Goal: Task Accomplishment & Management: Manage account settings

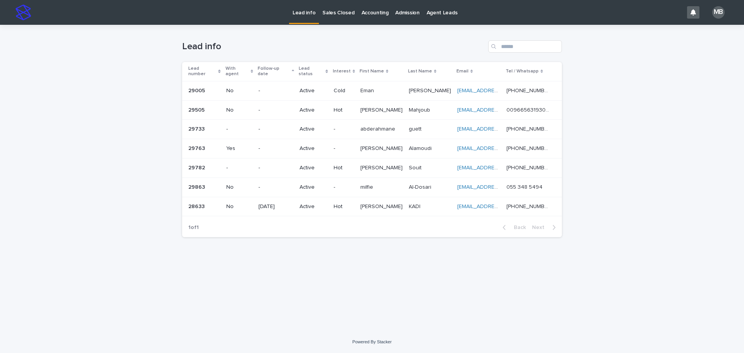
click at [400, 165] on p at bounding box center [381, 168] width 42 height 7
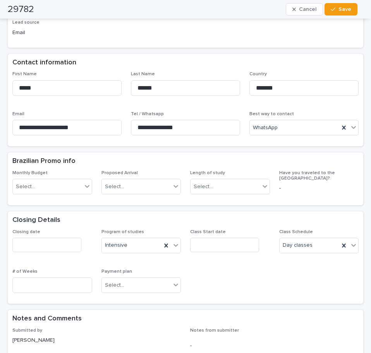
scroll to position [194, 0]
drag, startPoint x: 177, startPoint y: 91, endPoint x: 112, endPoint y: 84, distance: 65.5
click at [112, 84] on div "**********" at bounding box center [185, 106] width 346 height 70
drag, startPoint x: 33, startPoint y: 83, endPoint x: 0, endPoint y: 81, distance: 33.4
click at [0, 81] on html "**********" at bounding box center [185, 176] width 371 height 353
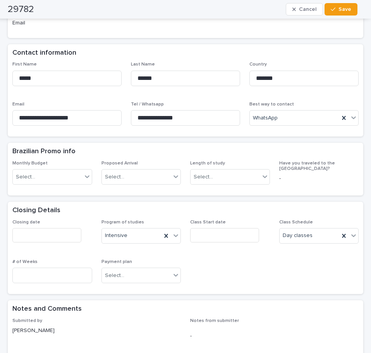
scroll to position [155, 0]
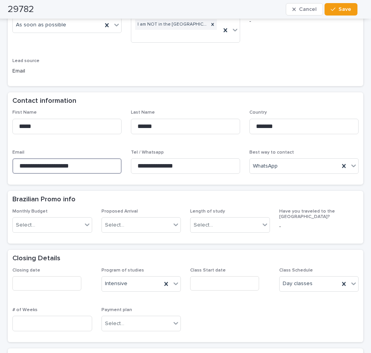
drag, startPoint x: 95, startPoint y: 165, endPoint x: 0, endPoint y: 162, distance: 95.4
click at [0, 162] on html "**********" at bounding box center [185, 176] width 371 height 353
drag, startPoint x: 199, startPoint y: 163, endPoint x: 94, endPoint y: 164, distance: 105.4
click at [94, 164] on div "**********" at bounding box center [185, 145] width 346 height 70
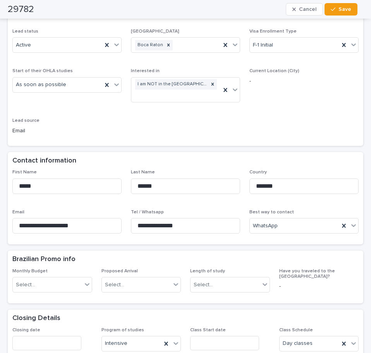
scroll to position [0, 0]
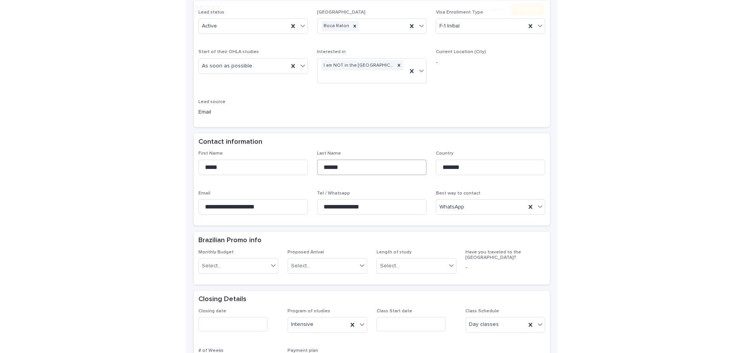
scroll to position [116, 0]
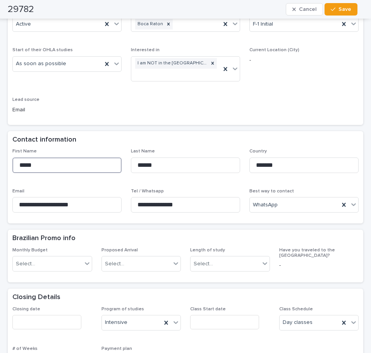
drag, startPoint x: 39, startPoint y: 167, endPoint x: 1, endPoint y: 167, distance: 38.0
drag, startPoint x: 111, startPoint y: 161, endPoint x: 105, endPoint y: 160, distance: 6.8
click at [100, 161] on div "**********" at bounding box center [185, 183] width 346 height 70
drag, startPoint x: 83, startPoint y: 207, endPoint x: 25, endPoint y: 202, distance: 58.4
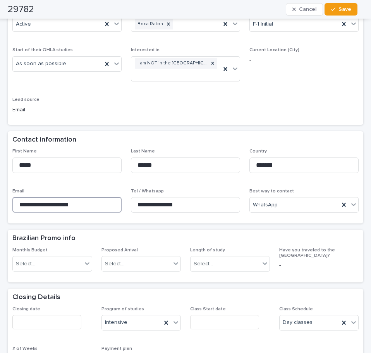
click at [0, 204] on html "**********" at bounding box center [185, 176] width 371 height 353
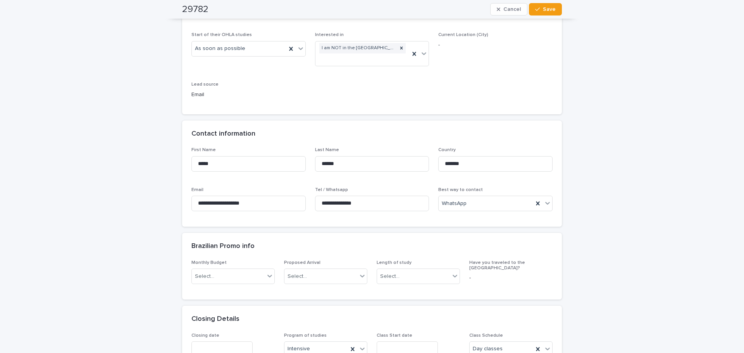
scroll to position [155, 0]
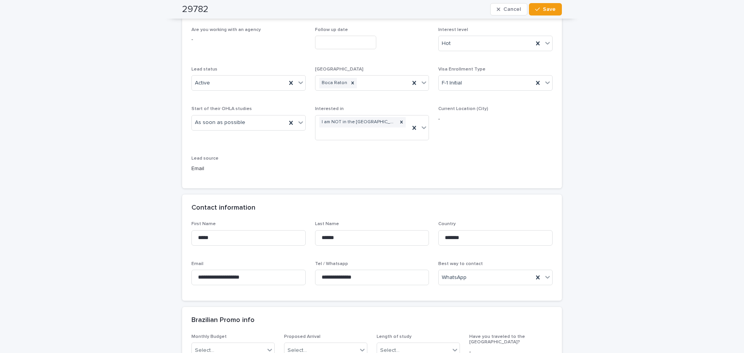
scroll to position [0, 0]
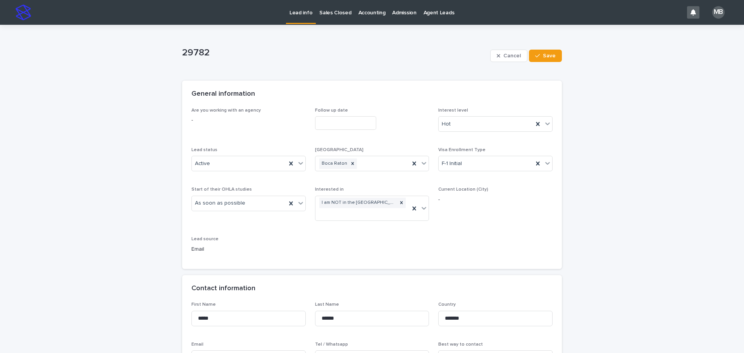
click at [298, 7] on p "Lead info" at bounding box center [301, 8] width 23 height 16
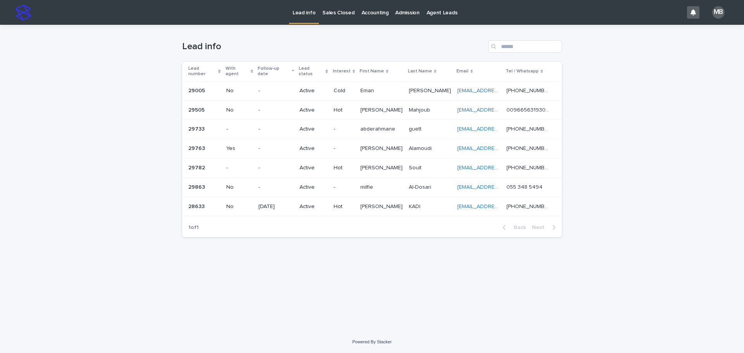
click at [220, 64] on div "Lead number" at bounding box center [204, 71] width 33 height 14
click at [123, 71] on div "Loading... Saving… Loading... Saving… Lead info Lead number With agent Follow-u…" at bounding box center [372, 178] width 744 height 306
click at [285, 288] on div "Loading... Saving… Loading... Saving… Lead info Lead number With agent Follow-u…" at bounding box center [372, 168] width 388 height 287
click at [59, 161] on div "Loading... Saving… Loading... Saving… Lead info Lead number With agent Follow-u…" at bounding box center [372, 178] width 744 height 306
click at [331, 19] on link "Sales Closed" at bounding box center [338, 12] width 39 height 24
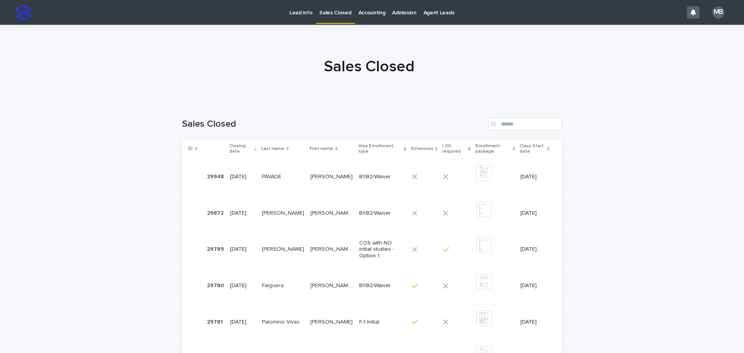
click at [307, 13] on p "Lead info" at bounding box center [301, 8] width 23 height 16
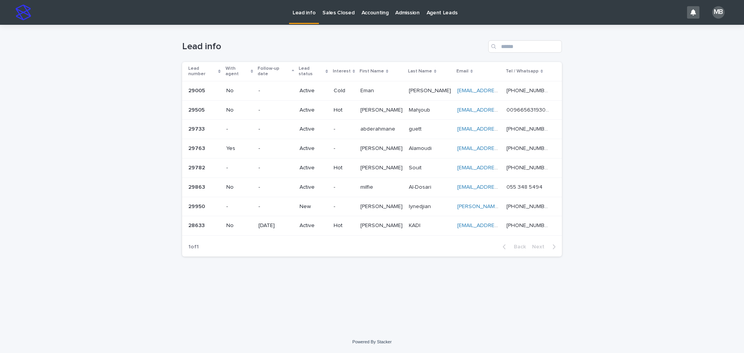
click at [284, 202] on div "-" at bounding box center [276, 206] width 35 height 8
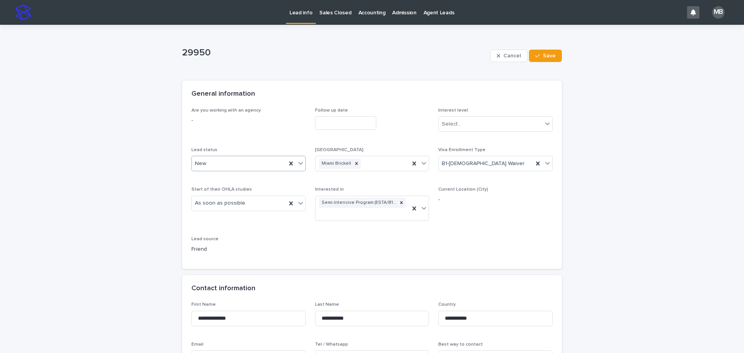
click at [299, 164] on icon at bounding box center [300, 163] width 5 height 3
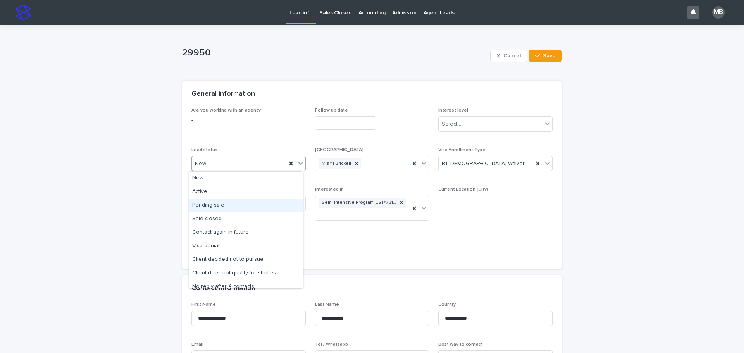
click at [260, 209] on div "Pending sale" at bounding box center [246, 206] width 114 height 14
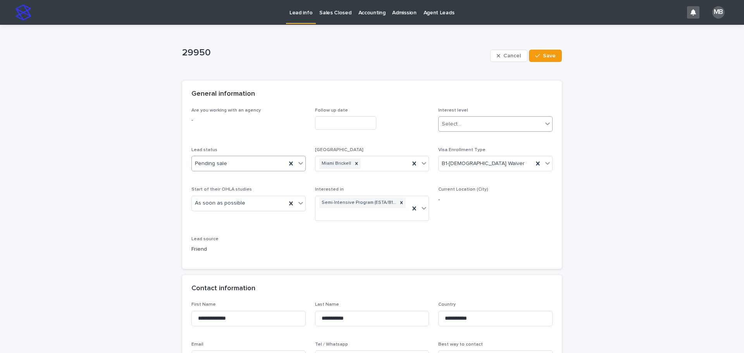
click at [490, 122] on div "Select..." at bounding box center [491, 124] width 104 height 13
click at [375, 89] on div "General information" at bounding box center [372, 94] width 380 height 27
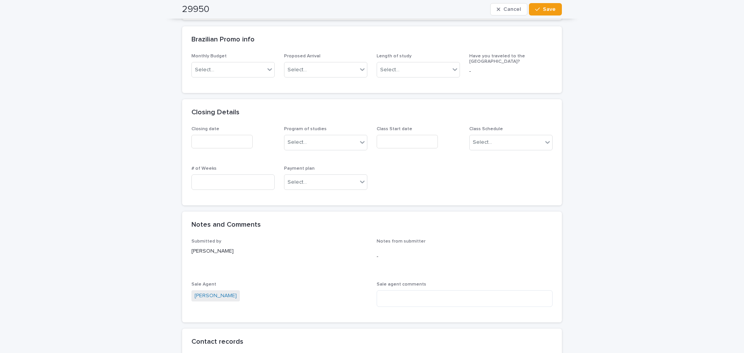
scroll to position [388, 0]
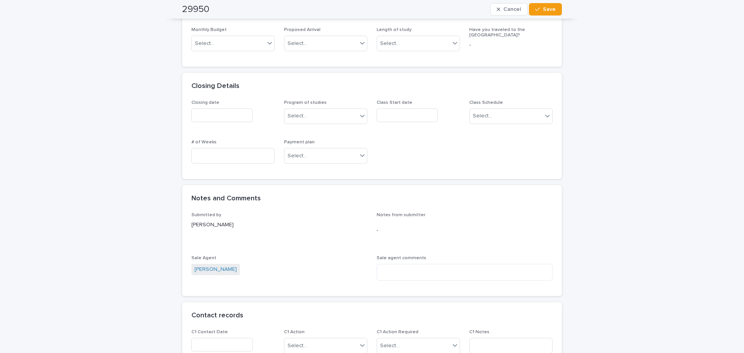
click at [136, 229] on div "**********" at bounding box center [372, 144] width 744 height 1015
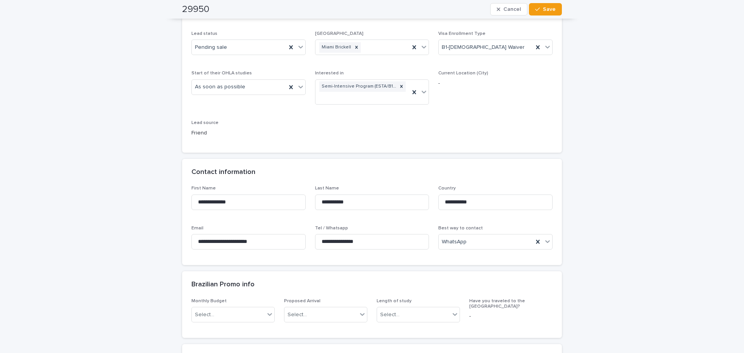
scroll to position [0, 0]
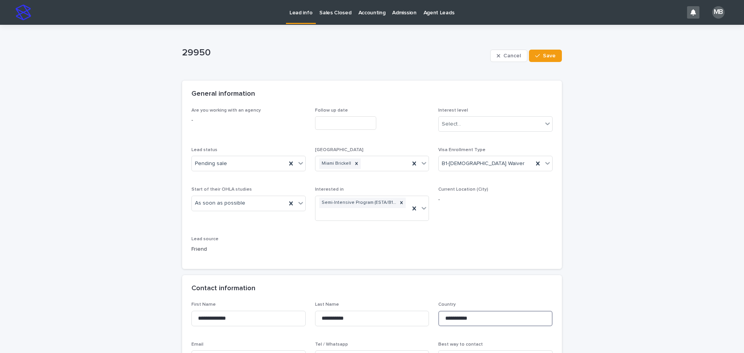
drag, startPoint x: 445, startPoint y: 320, endPoint x: 426, endPoint y: 323, distance: 19.3
click at [426, 323] on div "**********" at bounding box center [371, 337] width 361 height 70
type input "**********"
click at [553, 57] on button "Save" at bounding box center [545, 56] width 33 height 12
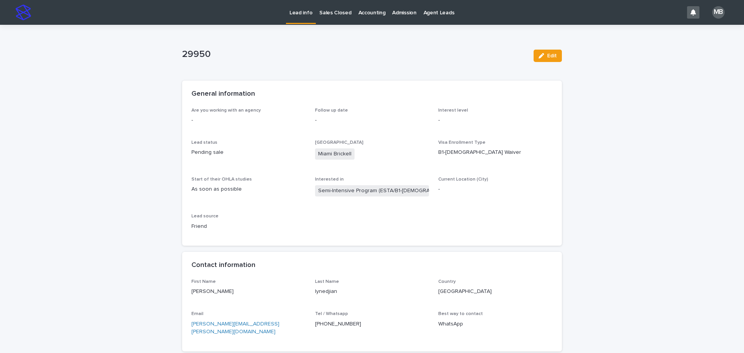
click at [298, 16] on p "Lead info" at bounding box center [301, 8] width 23 height 16
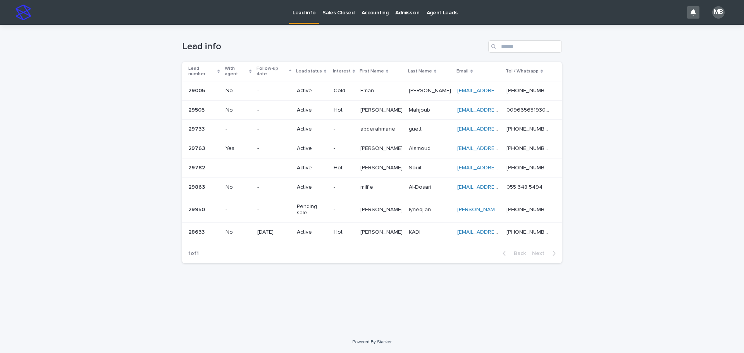
click at [97, 107] on div "Loading... Saving… Loading... Saving… Lead info Lead number With agent Follow-u…" at bounding box center [372, 178] width 744 height 306
drag, startPoint x: 660, startPoint y: 224, endPoint x: 643, endPoint y: 240, distance: 23.3
click at [660, 224] on div "Loading... Saving… Loading... Saving… Lead info Lead number With agent Follow-u…" at bounding box center [372, 178] width 744 height 306
drag, startPoint x: 278, startPoint y: 273, endPoint x: 137, endPoint y: 80, distance: 239.1
click at [278, 273] on div "Loading... Saving… Loading... Saving… Lead info Lead number With agent Follow-u…" at bounding box center [372, 168] width 388 height 287
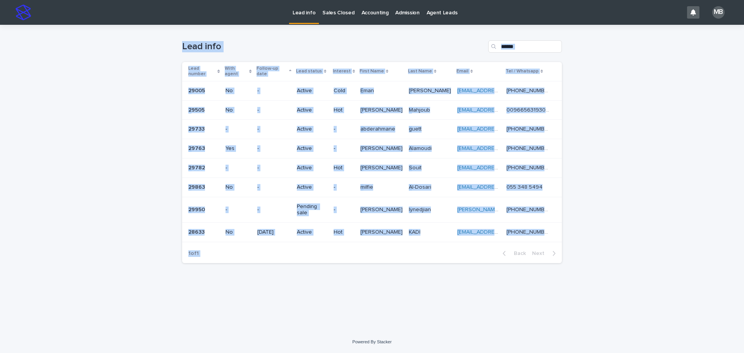
drag, startPoint x: 140, startPoint y: 51, endPoint x: 708, endPoint y: 318, distance: 627.0
click at [708, 318] on div "Loading... Saving… Loading... Saving… Lead info Lead number With agent Follow-u…" at bounding box center [372, 178] width 744 height 306
click at [685, 305] on div "Loading... Saving… Loading... Saving… Lead info Lead number With agent Follow-u…" at bounding box center [372, 178] width 744 height 306
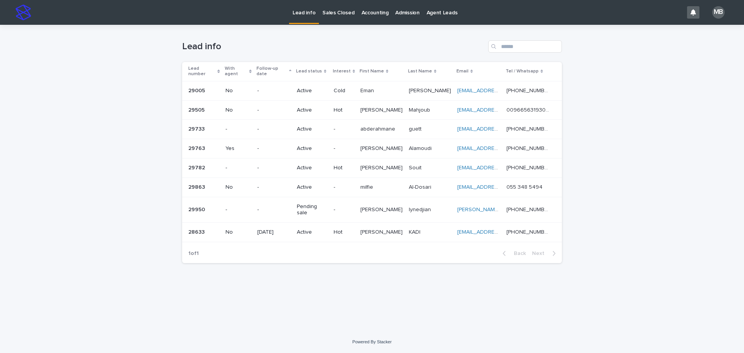
click at [389, 205] on p "Alexan Agatino" at bounding box center [382, 209] width 44 height 8
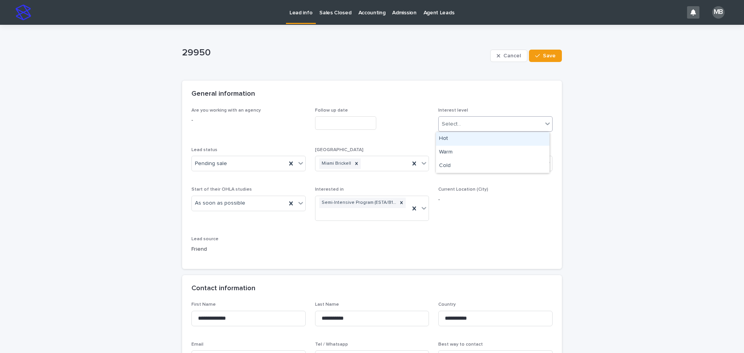
click at [534, 123] on div "Select..." at bounding box center [491, 124] width 104 height 13
click at [515, 141] on div "Hot" at bounding box center [493, 139] width 114 height 14
click at [548, 57] on span "Save" at bounding box center [549, 55] width 13 height 5
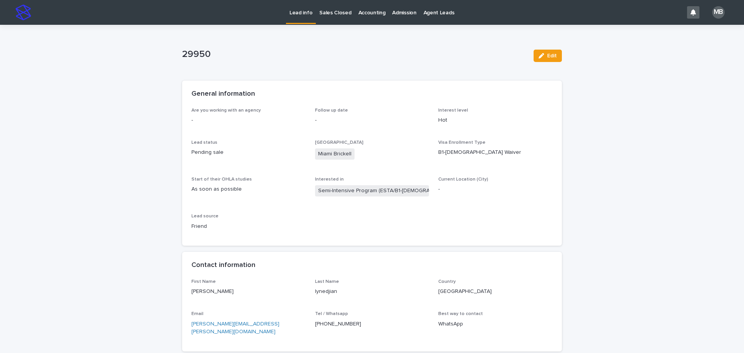
click at [307, 17] on link "Lead info" at bounding box center [301, 11] width 30 height 23
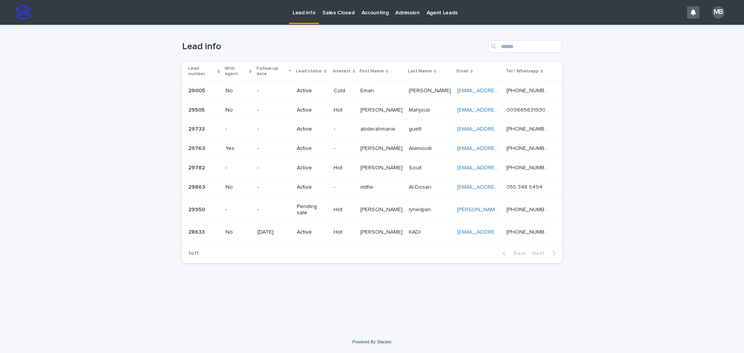
click at [399, 168] on div "Salah Salah" at bounding box center [381, 168] width 42 height 13
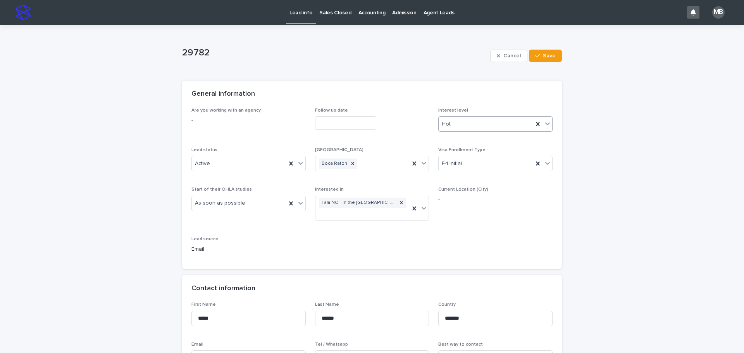
click at [545, 124] on icon at bounding box center [547, 123] width 5 height 3
click at [515, 151] on div "Warm" at bounding box center [493, 153] width 114 height 14
click at [549, 57] on span "Save" at bounding box center [549, 55] width 13 height 5
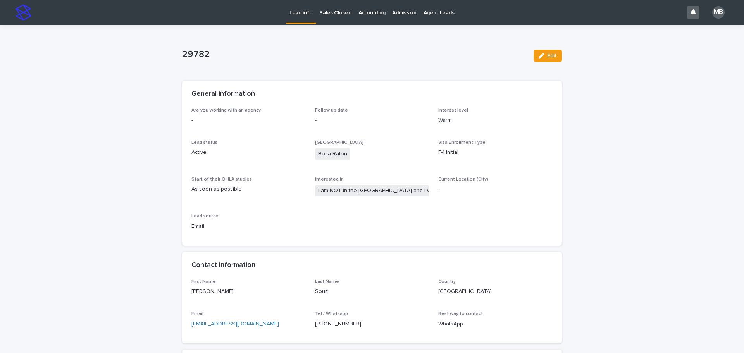
click at [305, 17] on link "Lead info" at bounding box center [301, 11] width 30 height 23
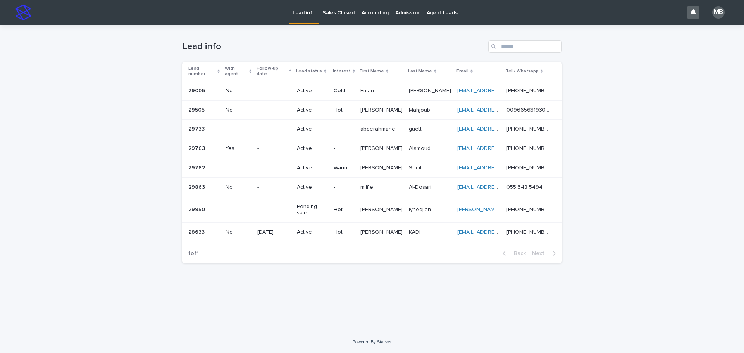
click at [216, 66] on div "Lead number" at bounding box center [204, 71] width 32 height 14
click at [91, 88] on div "Loading... Saving… Loading... Saving… Lead info Lead number With agent Follow-u…" at bounding box center [372, 178] width 744 height 306
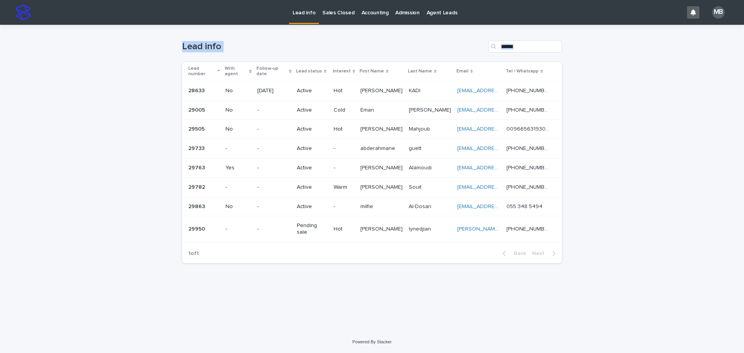
drag, startPoint x: 118, startPoint y: 46, endPoint x: 609, endPoint y: 228, distance: 523.8
click at [609, 228] on div "Loading... Saving… Loading... Saving… Lead info Lead number With agent Follow-u…" at bounding box center [372, 178] width 744 height 306
click at [613, 227] on div "Loading... Saving… Loading... Saving… Lead info Lead number With agent Follow-u…" at bounding box center [372, 178] width 744 height 306
click at [348, 17] on link "Sales Closed" at bounding box center [338, 12] width 39 height 24
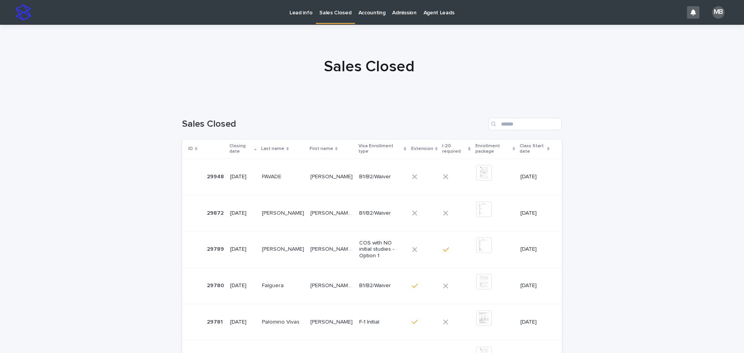
click at [307, 16] on link "Lead info" at bounding box center [301, 12] width 30 height 24
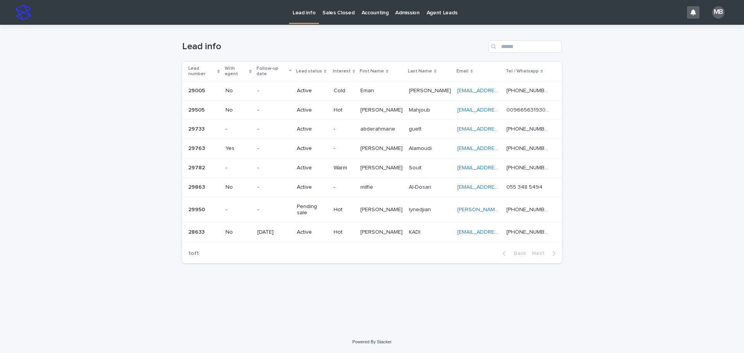
click at [272, 35] on div "Lead info" at bounding box center [372, 43] width 380 height 37
click at [220, 66] on div "Lead number" at bounding box center [204, 71] width 32 height 14
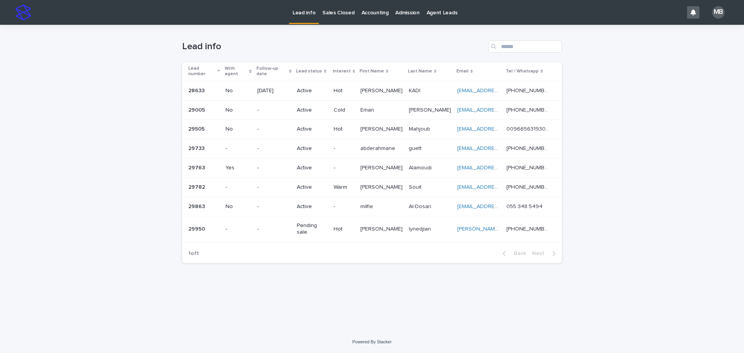
click at [121, 69] on div "Loading... Saving… Loading... Saving… Lead info Lead number With agent Follow-u…" at bounding box center [372, 178] width 744 height 306
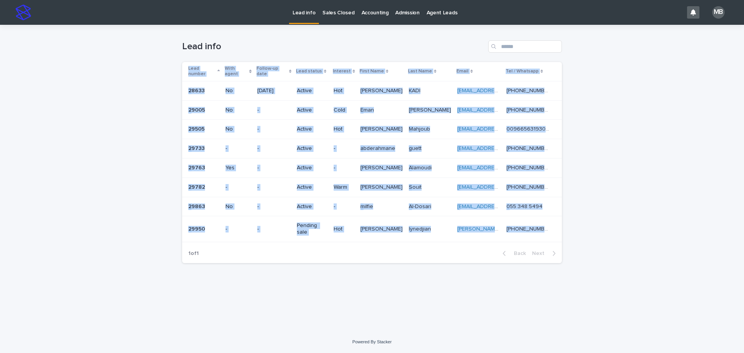
drag, startPoint x: 674, startPoint y: 82, endPoint x: 74, endPoint y: 258, distance: 624.5
click at [39, 259] on div "Loading... Saving… Loading... Saving… Lead info Lead number With agent Follow-u…" at bounding box center [372, 178] width 744 height 306
click at [80, 257] on div "Loading... Saving… Loading... Saving… Lead info Lead number With agent Follow-u…" at bounding box center [372, 178] width 744 height 306
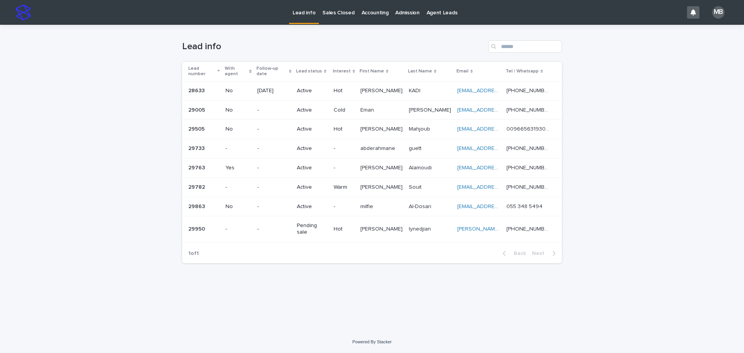
click at [346, 20] on link "Sales Closed" at bounding box center [338, 12] width 39 height 24
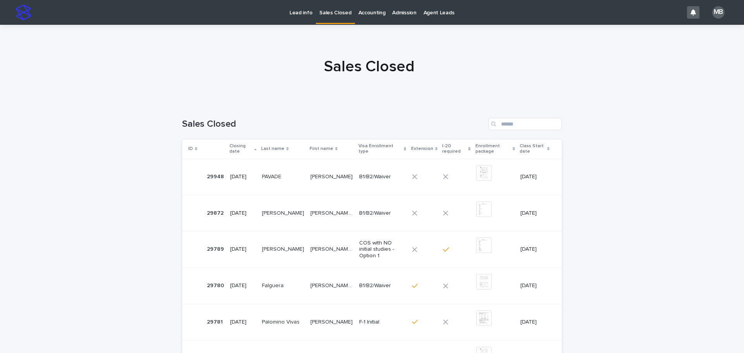
click at [286, 11] on div "Lead info" at bounding box center [301, 8] width 30 height 16
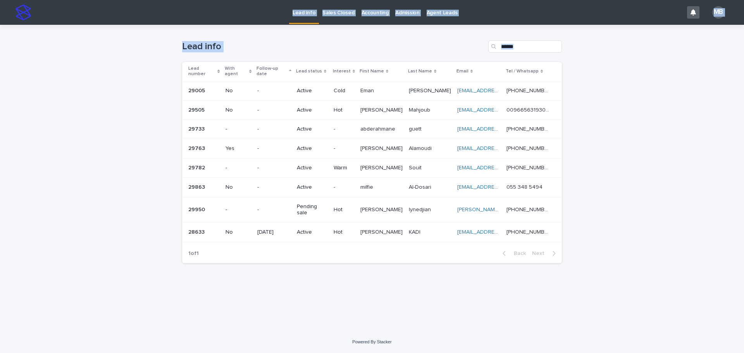
drag, startPoint x: 388, startPoint y: 117, endPoint x: 622, endPoint y: 214, distance: 254.0
click at [622, 214] on div "Lead info Sales Closed Accounting Admission Agent Leads MB Loading... Saving… L…" at bounding box center [372, 176] width 744 height 353
click at [621, 214] on div "Loading... Saving… Loading... Saving… Lead info Lead number With agent Follow-u…" at bounding box center [372, 178] width 744 height 306
click at [219, 66] on div "Lead number" at bounding box center [204, 71] width 32 height 14
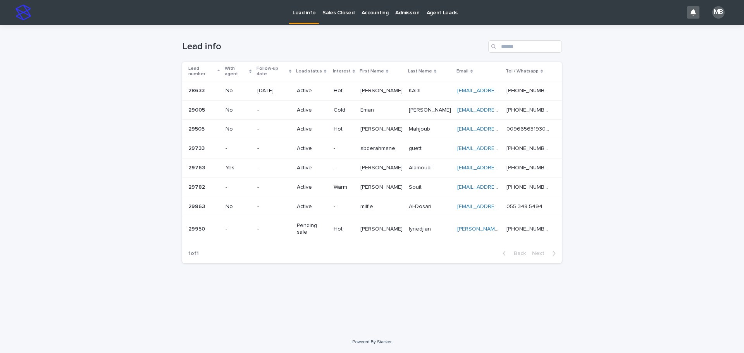
drag, startPoint x: 151, startPoint y: 231, endPoint x: 42, endPoint y: 215, distance: 110.1
click at [12, 272] on div "Loading... Saving… Loading... Saving… Lead info Lead number With agent Follow-u…" at bounding box center [372, 178] width 744 height 306
drag, startPoint x: 114, startPoint y: 86, endPoint x: 649, endPoint y: 210, distance: 549.3
click at [646, 212] on div "Loading... Saving… Loading... Saving… Lead info Lead number With agent Follow-u…" at bounding box center [372, 178] width 744 height 306
drag, startPoint x: 670, startPoint y: 203, endPoint x: 645, endPoint y: 198, distance: 25.2
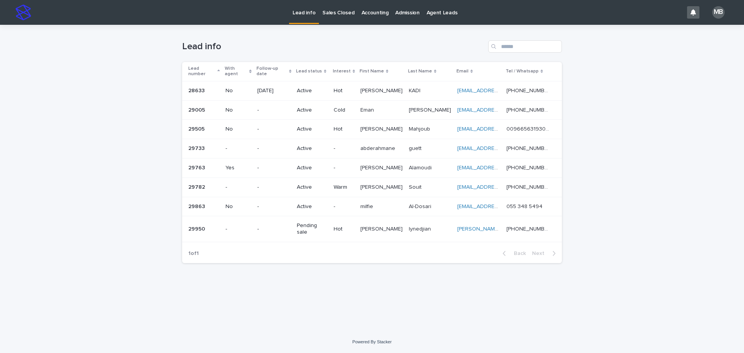
click at [670, 203] on div "Loading... Saving… Loading... Saving… Lead info Lead number With agent Follow-u…" at bounding box center [372, 178] width 744 height 306
click at [329, 15] on p "Sales Closed" at bounding box center [338, 8] width 32 height 16
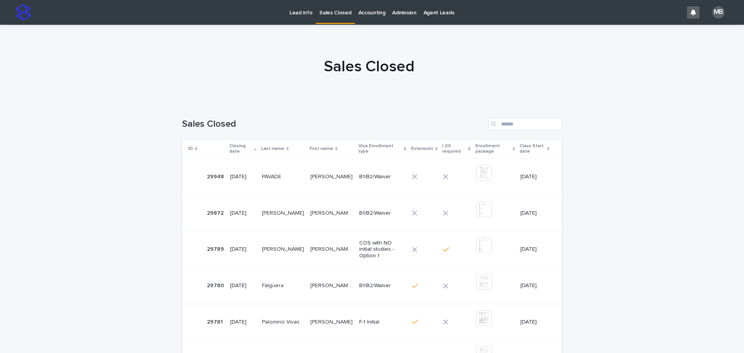
click at [290, 13] on p "Lead info" at bounding box center [301, 8] width 23 height 16
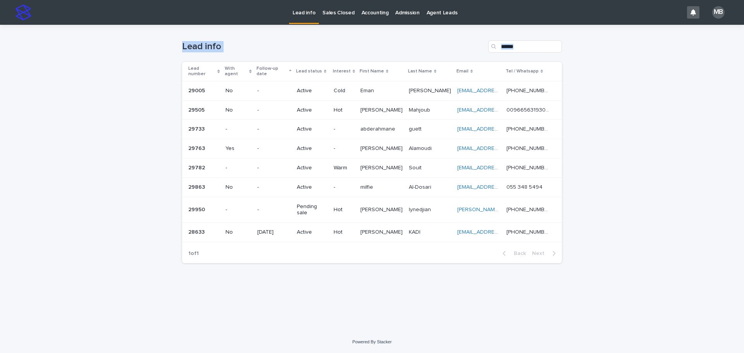
drag, startPoint x: 137, startPoint y: 30, endPoint x: 685, endPoint y: 216, distance: 578.9
click at [687, 217] on div "Loading... Saving… Loading... Saving… Lead info Lead number With agent Follow-u…" at bounding box center [372, 178] width 744 height 306
click at [605, 185] on div "Loading... Saving… Loading... Saving… Lead info Lead number With agent Follow-u…" at bounding box center [372, 178] width 744 height 306
click at [219, 63] on th "Lead number" at bounding box center [202, 71] width 40 height 19
click at [219, 66] on div "Lead number" at bounding box center [204, 71] width 32 height 14
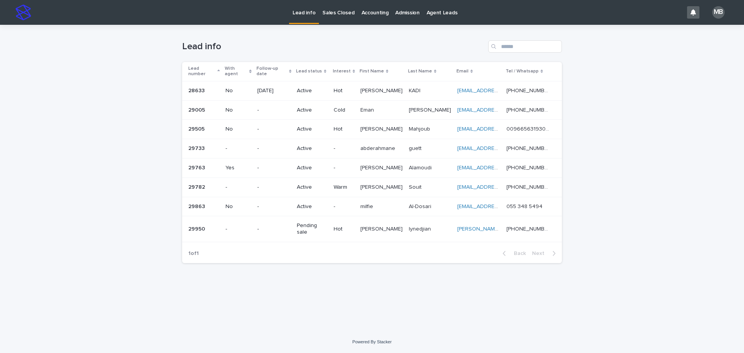
click at [91, 155] on div "Loading... Saving… Loading... Saving… Lead info Lead number With agent Follow-u…" at bounding box center [372, 178] width 744 height 306
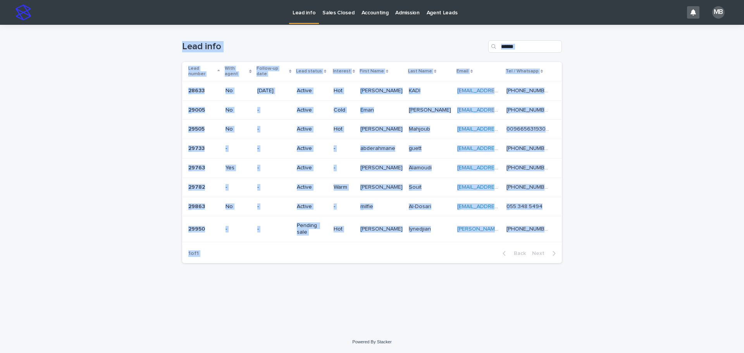
drag, startPoint x: 163, startPoint y: 60, endPoint x: 731, endPoint y: 232, distance: 593.1
click at [731, 232] on div "Loading... Saving… Loading... Saving… Lead info Lead number With agent Follow-u…" at bounding box center [372, 178] width 744 height 306
click at [695, 229] on div "Loading... Saving… Loading... Saving… Lead info Lead number With agent Follow-u…" at bounding box center [372, 178] width 744 height 306
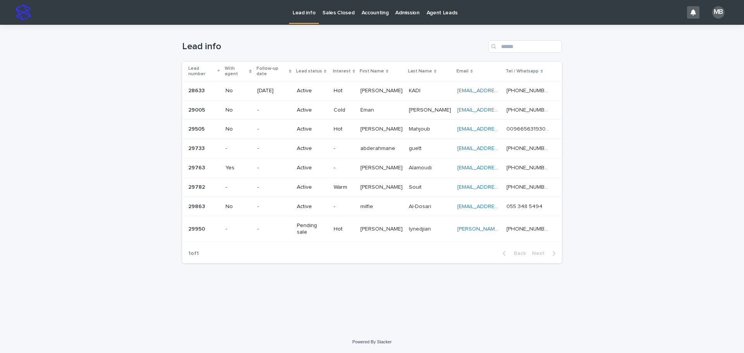
click at [343, 11] on p "Sales Closed" at bounding box center [338, 8] width 32 height 16
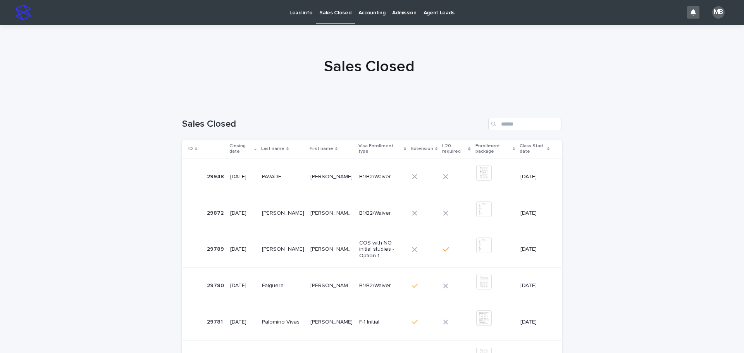
click at [305, 17] on link "Lead info" at bounding box center [301, 12] width 30 height 24
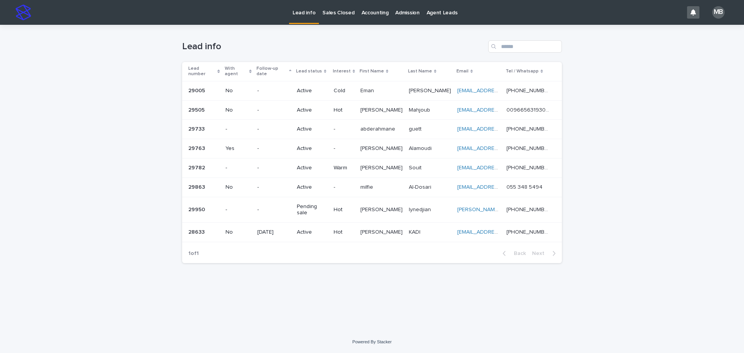
click at [220, 65] on div "Lead number" at bounding box center [204, 71] width 32 height 14
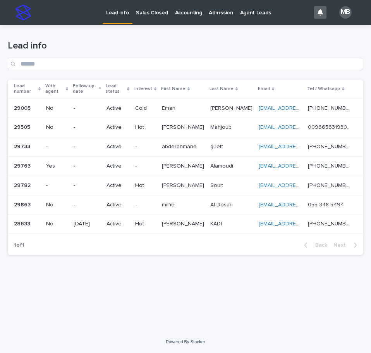
click at [179, 43] on h1 "Lead info" at bounding box center [186, 45] width 356 height 11
